Goal: Navigation & Orientation: Find specific page/section

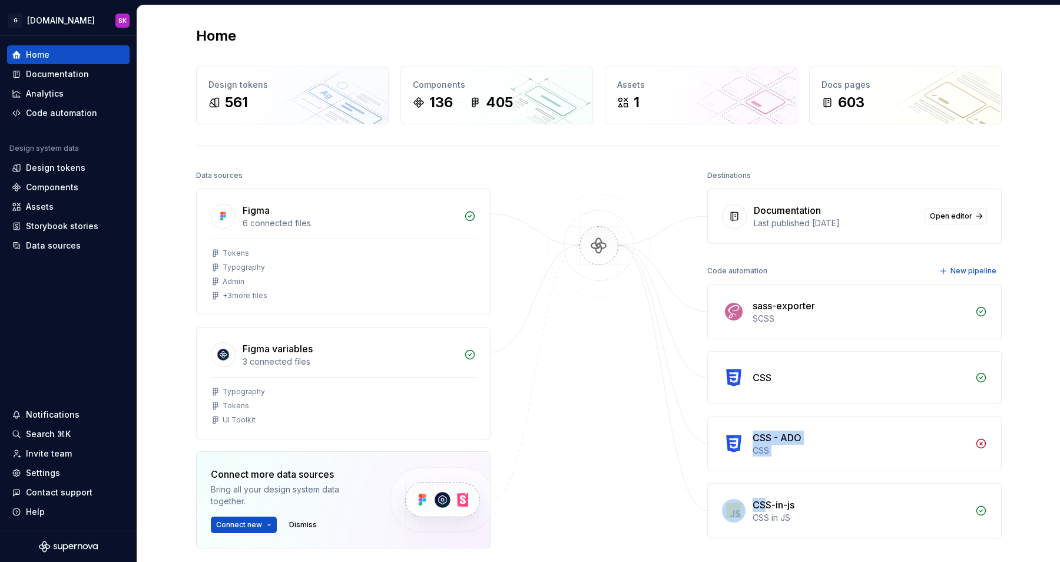
drag, startPoint x: 760, startPoint y: 423, endPoint x: 760, endPoint y: 501, distance: 78.3
click at [760, 501] on div "sass-exporter SCSS CSS CSS - ADO CSS CSS-in-js CSS in JS" at bounding box center [854, 411] width 294 height 254
click at [664, 450] on div "Data sources Figma 6 connected files Tokens Typography Admin + 3 more files Fig…" at bounding box center [598, 410] width 805 height 487
click at [600, 430] on div at bounding box center [599, 387] width 118 height 440
click at [41, 111] on div "Code automation" at bounding box center [61, 113] width 71 height 12
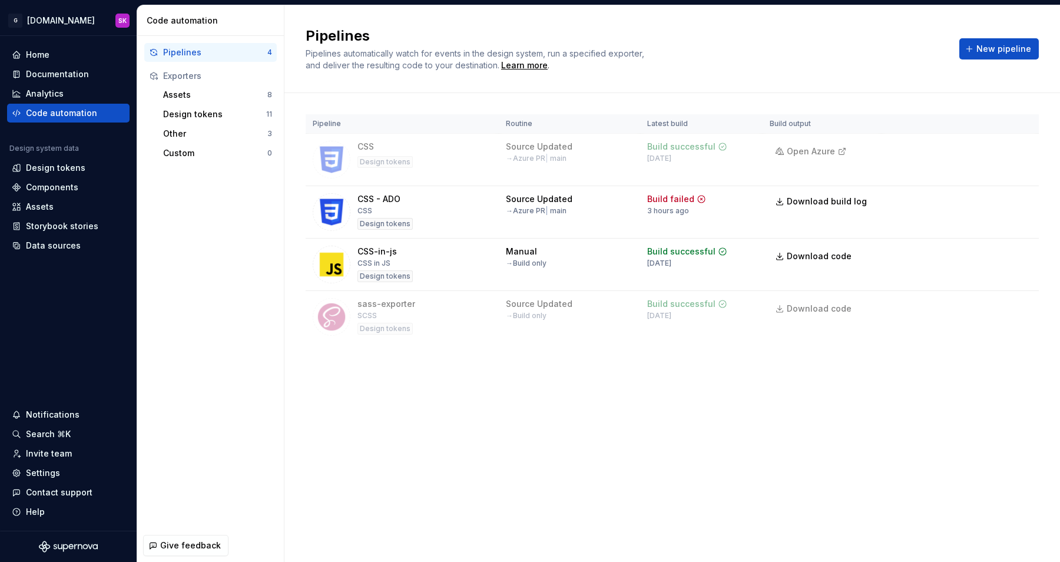
click at [667, 416] on div "Pipelines Pipelines automatically watch for events in the design system, run a …" at bounding box center [671, 283] width 775 height 556
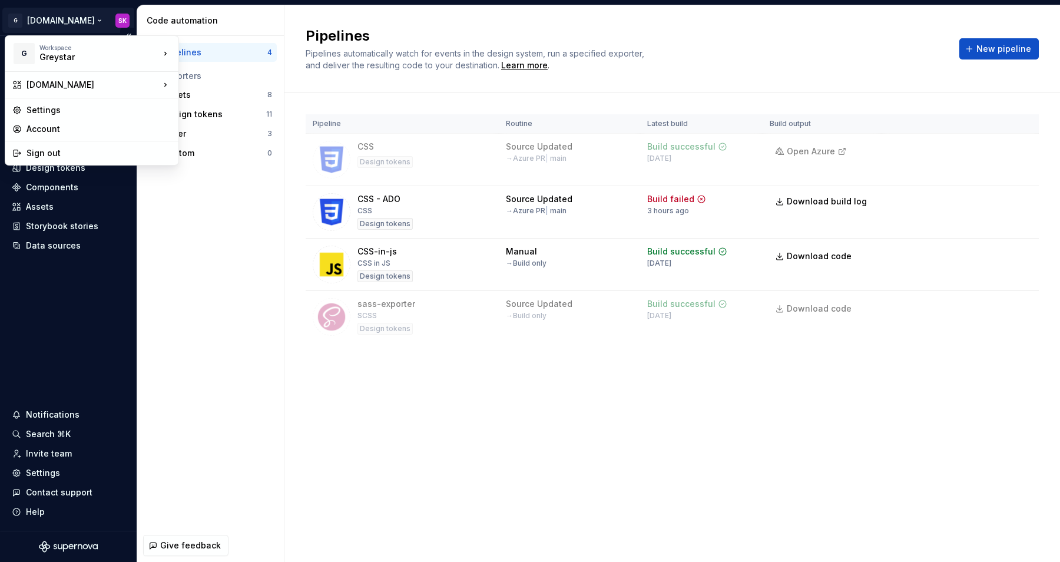
click at [37, 21] on html "G [DOMAIN_NAME] SK Home Documentation Analytics Code automation Design system d…" at bounding box center [530, 281] width 1060 height 562
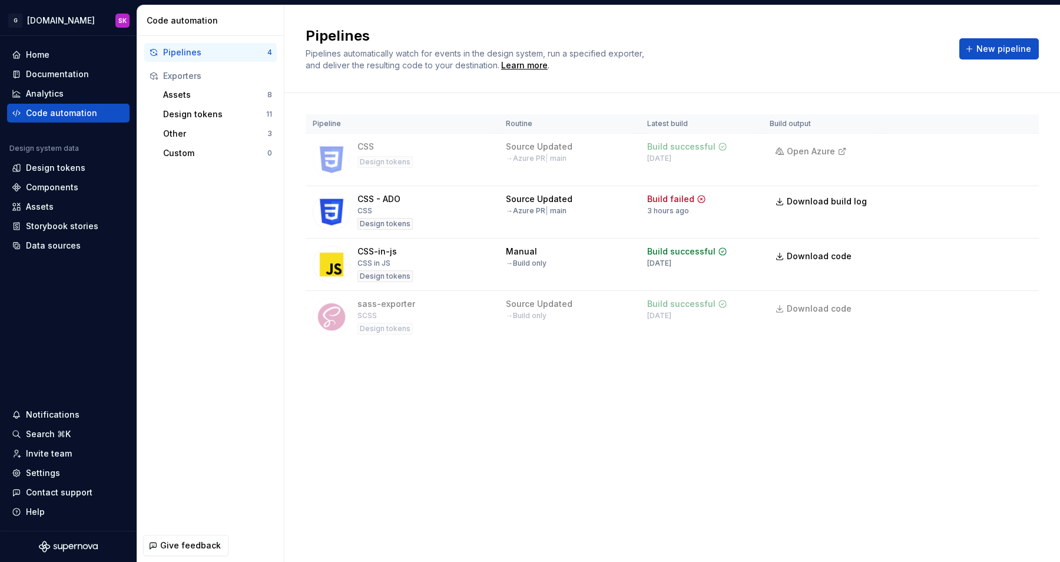
click at [208, 263] on html "G [DOMAIN_NAME] SK Home Documentation Analytics Code automation Design system d…" at bounding box center [530, 281] width 1060 height 562
click at [215, 47] on div "Pipelines" at bounding box center [215, 53] width 104 height 12
click at [54, 90] on div "Analytics" at bounding box center [45, 94] width 38 height 12
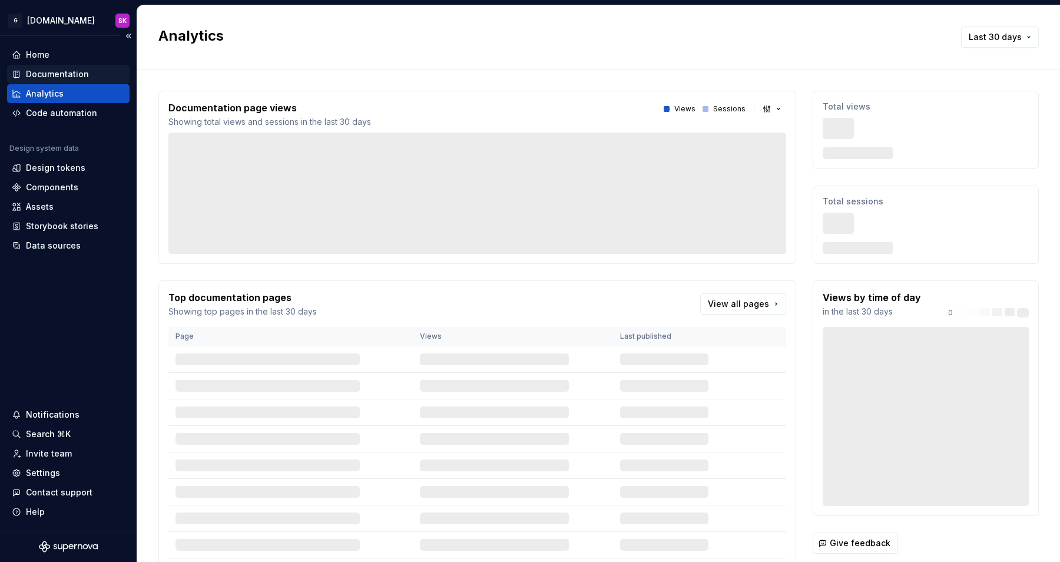
click at [75, 76] on div "Documentation" at bounding box center [57, 74] width 63 height 12
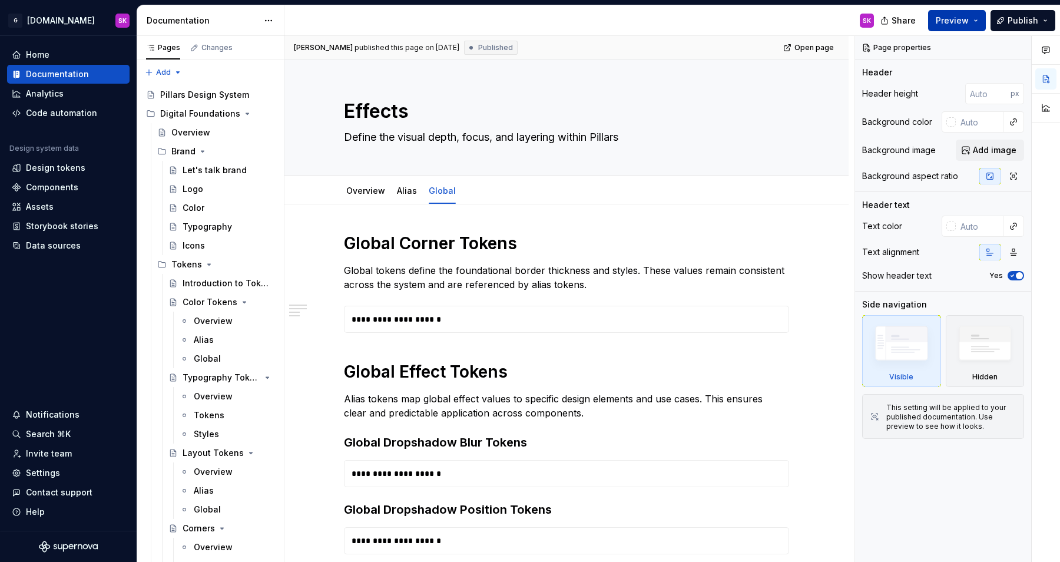
click at [951, 21] on span "Preview" at bounding box center [952, 21] width 33 height 12
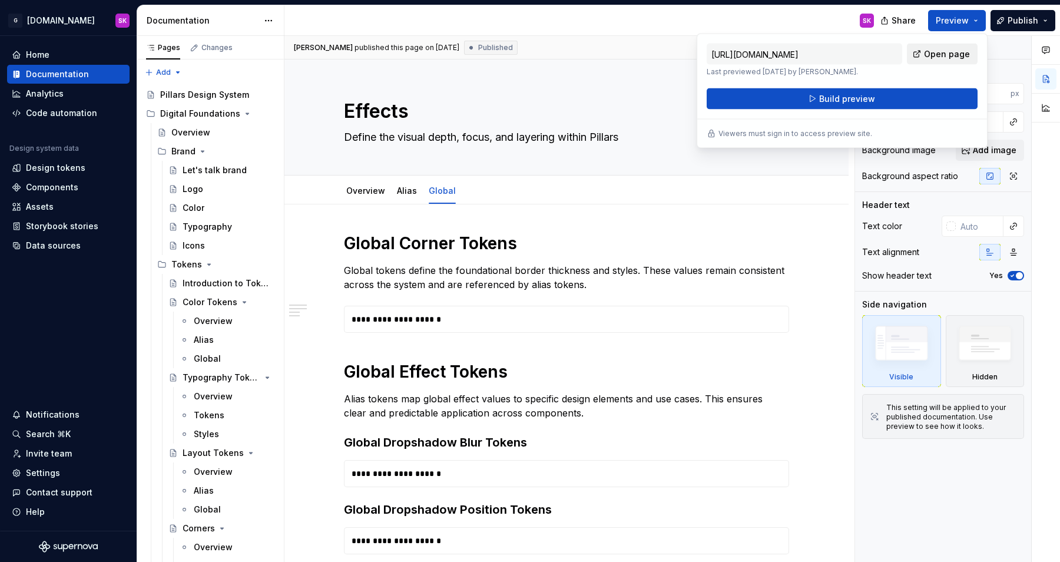
click at [942, 52] on span "Open page" at bounding box center [947, 54] width 46 height 12
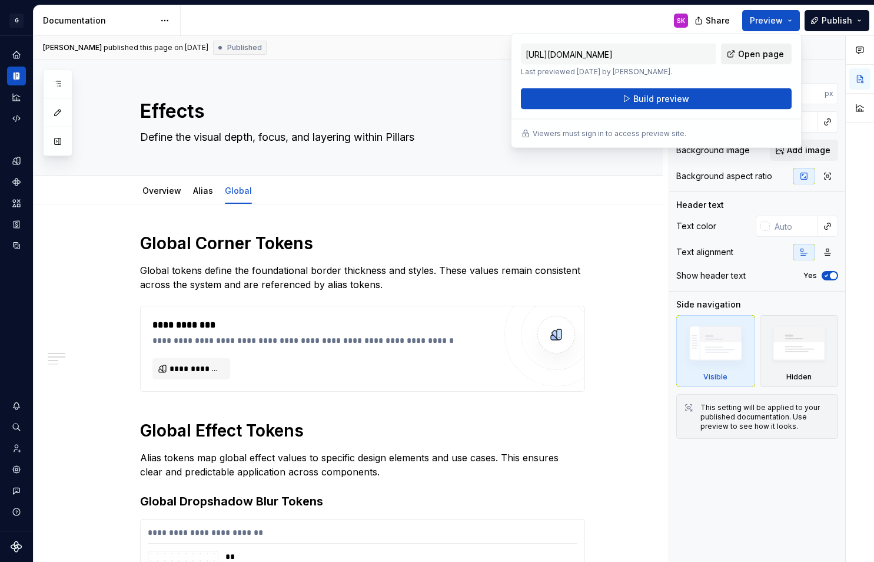
type textarea "*"
